Goal: Task Accomplishment & Management: Complete application form

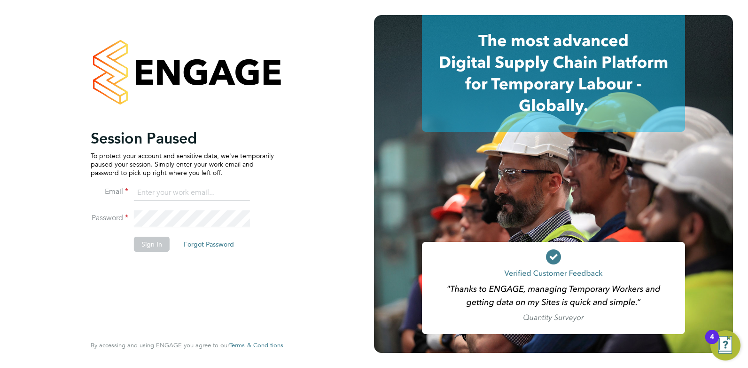
click at [150, 187] on input at bounding box center [192, 192] width 116 height 17
drag, startPoint x: 261, startPoint y: 188, endPoint x: 230, endPoint y: 188, distance: 31.0
click at [230, 188] on li "Email cameronfisher9612@gmail.com" at bounding box center [182, 197] width 183 height 26
drag, startPoint x: 252, startPoint y: 191, endPoint x: 229, endPoint y: 190, distance: 22.6
click at [229, 190] on li "Email cameronfisher9612@gmail.com" at bounding box center [182, 197] width 183 height 26
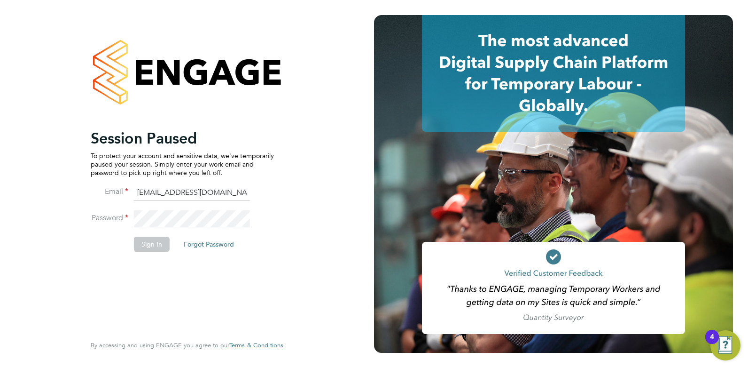
drag, startPoint x: 243, startPoint y: 191, endPoint x: 0, endPoint y: 136, distance: 249.1
click at [0, 145] on html "Session Paused To protect your account and sensitive data, we've temporarily pa…" at bounding box center [374, 184] width 748 height 368
type input "cameron@omniapeople.com"
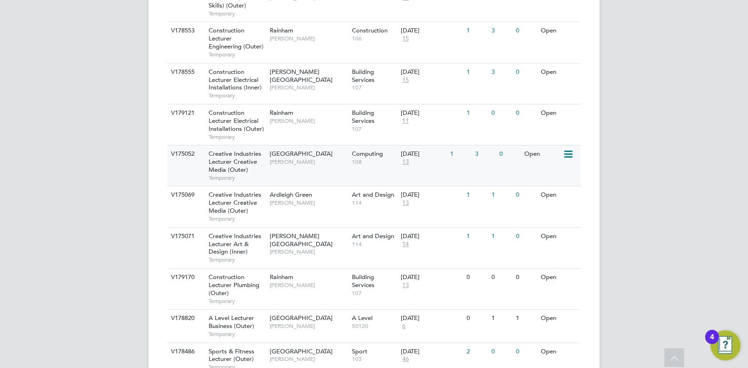
scroll to position [489, 0]
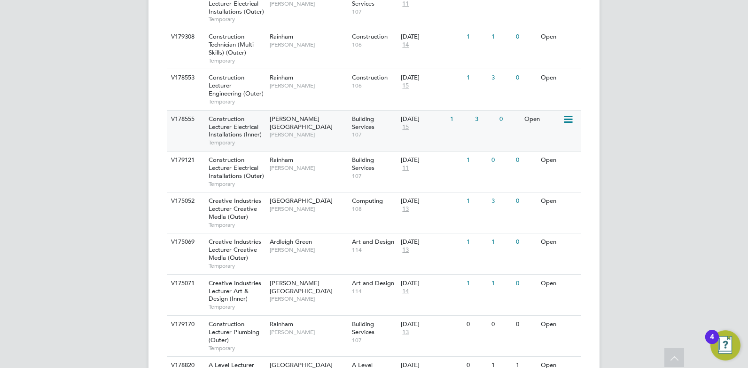
click at [317, 131] on span "[PERSON_NAME]" at bounding box center [309, 135] width 78 height 8
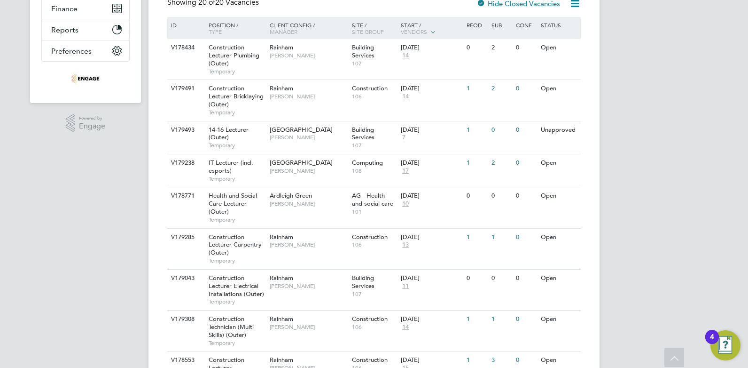
scroll to position [160, 0]
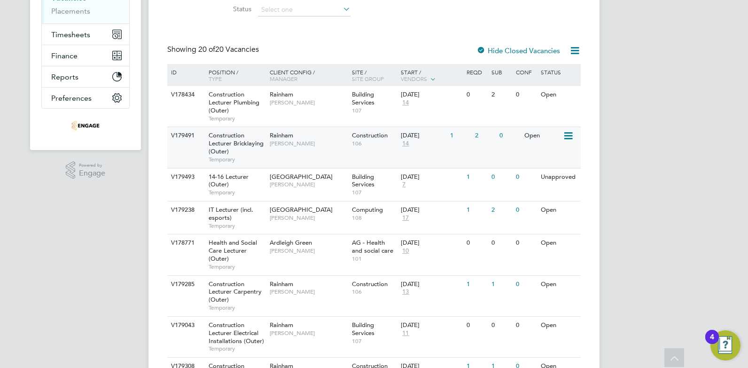
click at [313, 152] on div "V179491 Construction Lecturer Bricklaying (Outer) Temporary Rainham [PERSON_NAM…" at bounding box center [374, 146] width 414 height 41
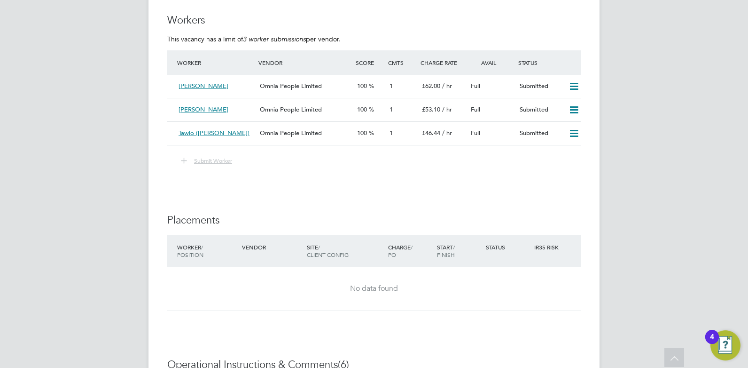
scroll to position [1692, 0]
